Goal: Information Seeking & Learning: Find specific fact

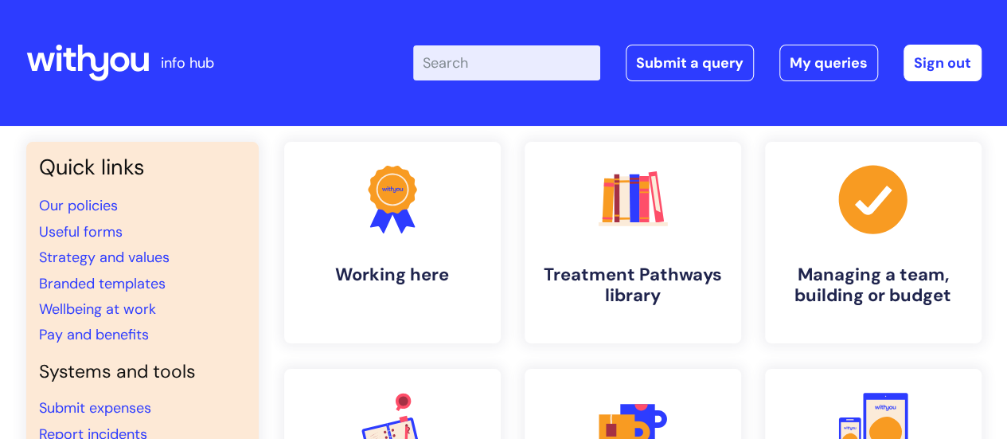
click at [501, 65] on input "Enter your search term here..." at bounding box center [506, 62] width 187 height 35
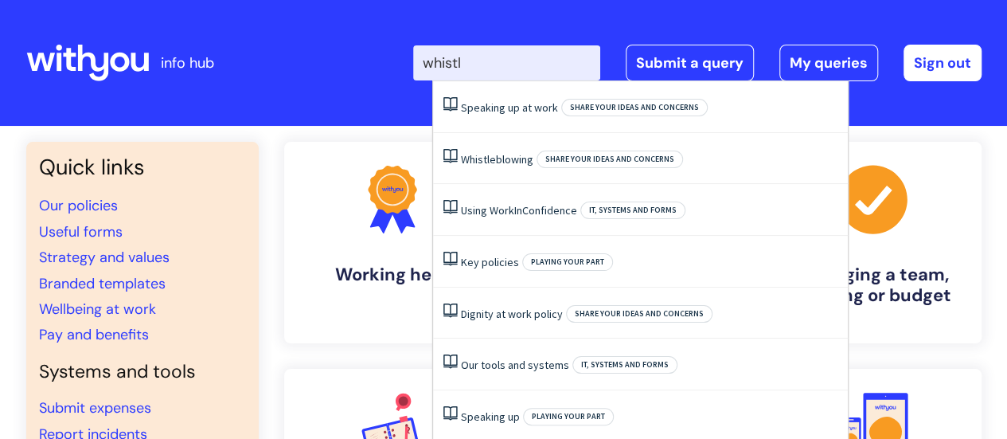
type input "whistle"
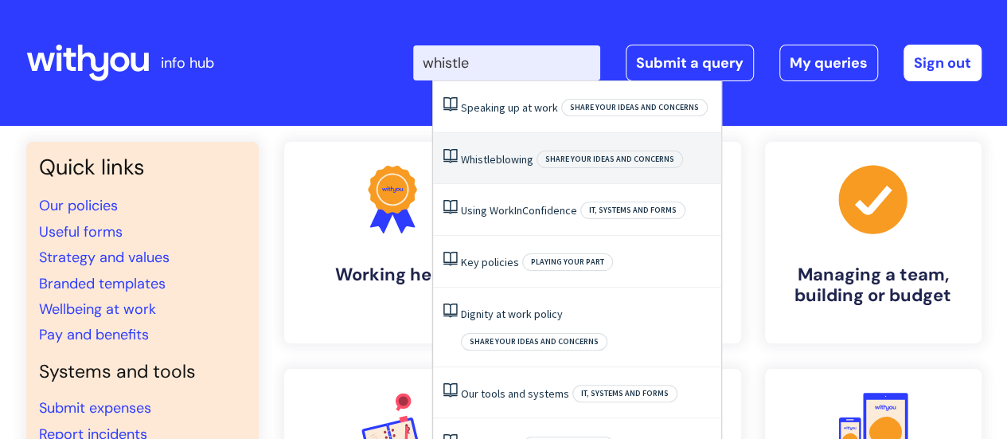
click at [488, 160] on span "Whistleblowing" at bounding box center [497, 159] width 72 height 14
